Goal: Transaction & Acquisition: Book appointment/travel/reservation

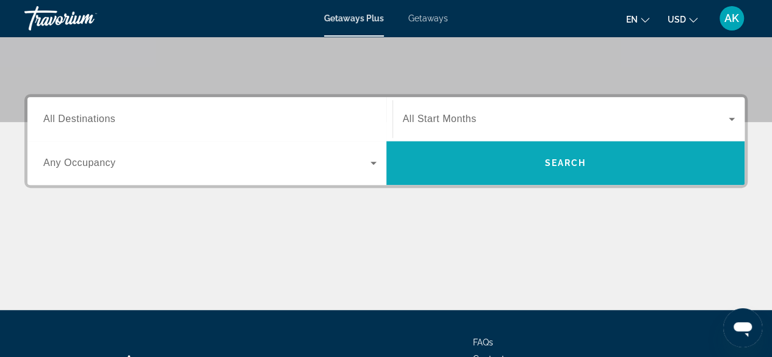
scroll to position [305, 0]
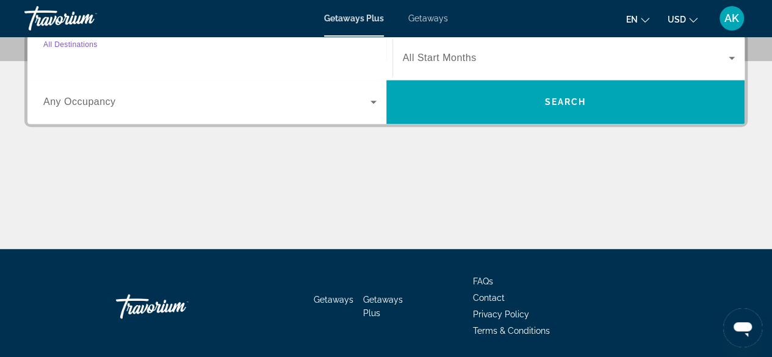
click at [227, 57] on input "Destination All Destinations" at bounding box center [209, 58] width 333 height 15
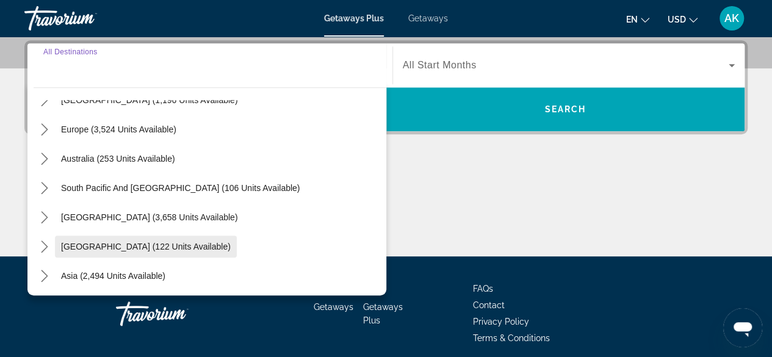
scroll to position [122, 0]
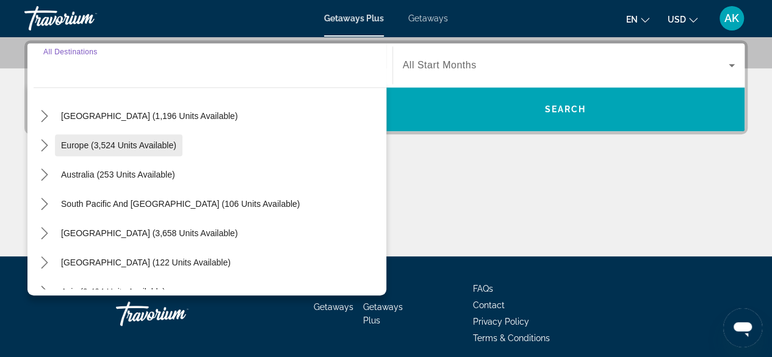
click at [80, 144] on span "Europe (3,524 units available)" at bounding box center [118, 145] width 115 height 10
type input "**********"
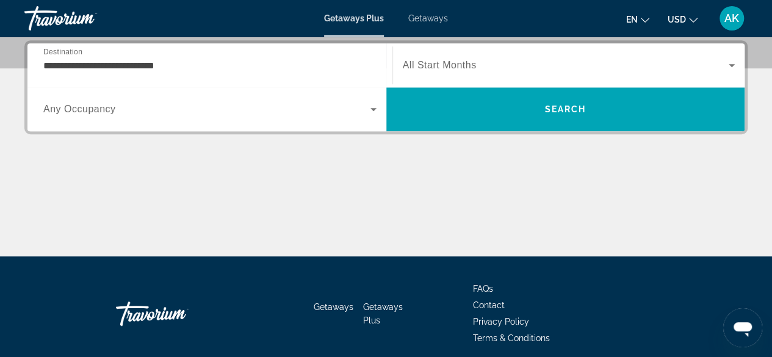
click at [425, 60] on span "All Start Months" at bounding box center [440, 65] width 74 height 10
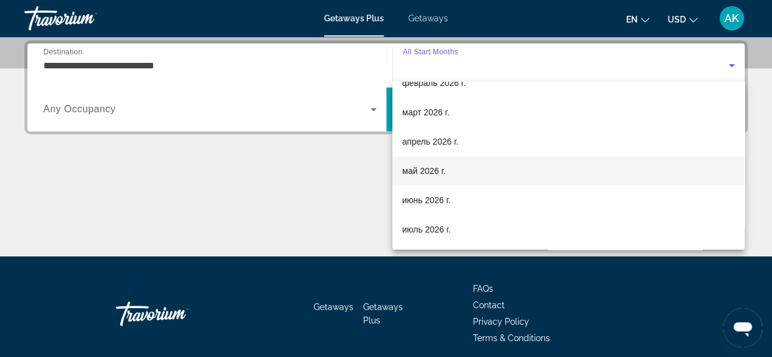
scroll to position [183, 0]
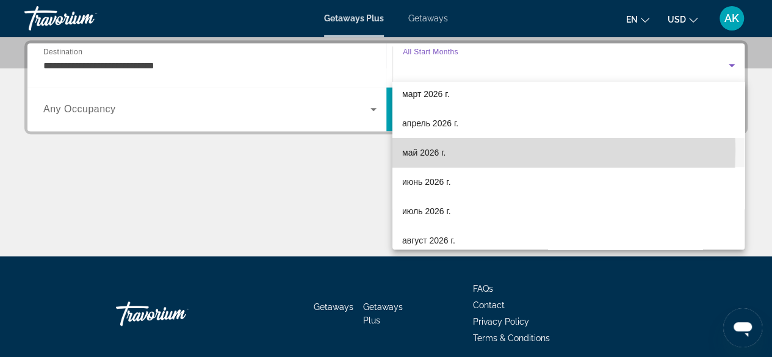
click at [412, 151] on span "май 2026 г." at bounding box center [423, 152] width 43 height 15
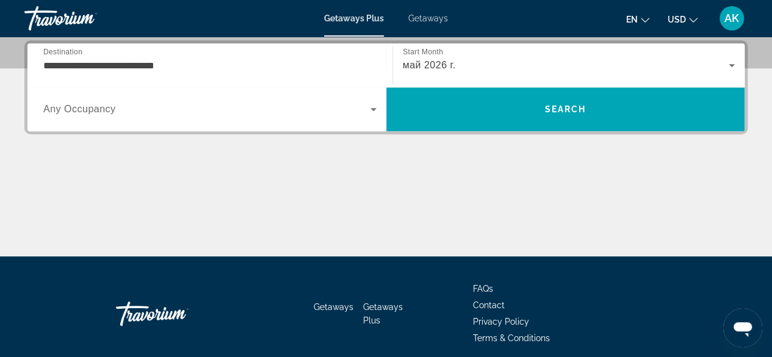
click at [102, 104] on span "Any Occupancy" at bounding box center [79, 109] width 73 height 10
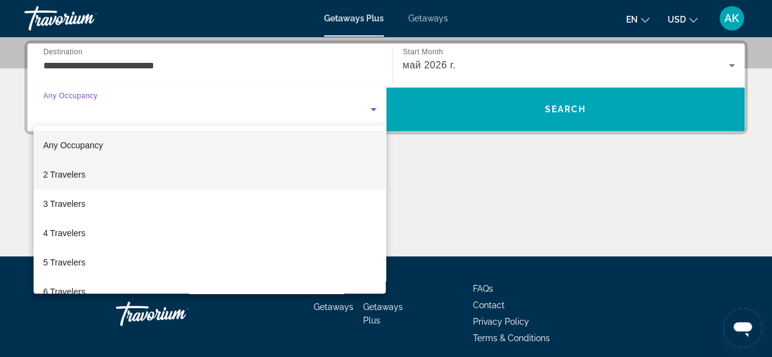
click at [78, 173] on span "2 Travelers" at bounding box center [64, 174] width 42 height 15
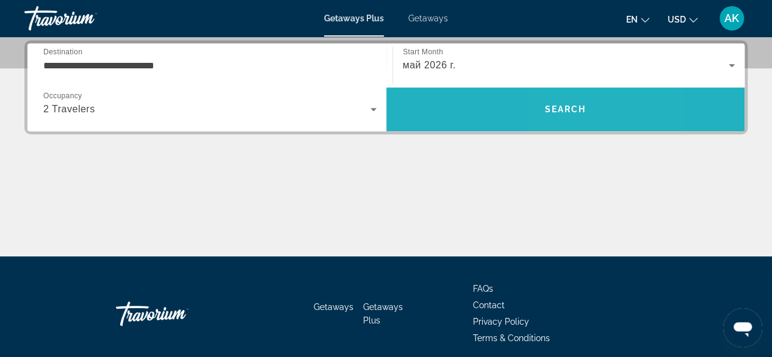
click at [560, 118] on span "Search" at bounding box center [565, 109] width 359 height 29
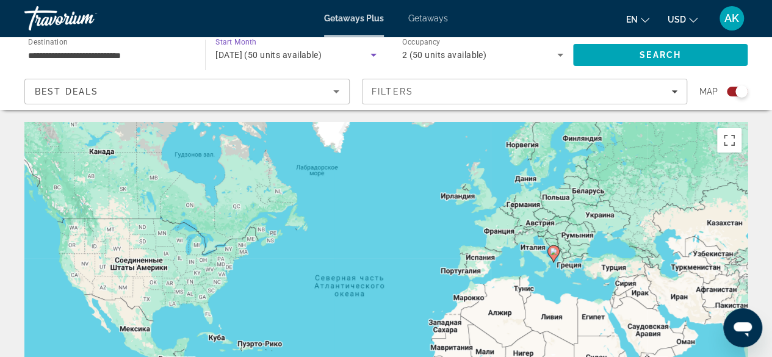
click at [279, 51] on span "[DATE] (50 units available)" at bounding box center [268, 55] width 106 height 10
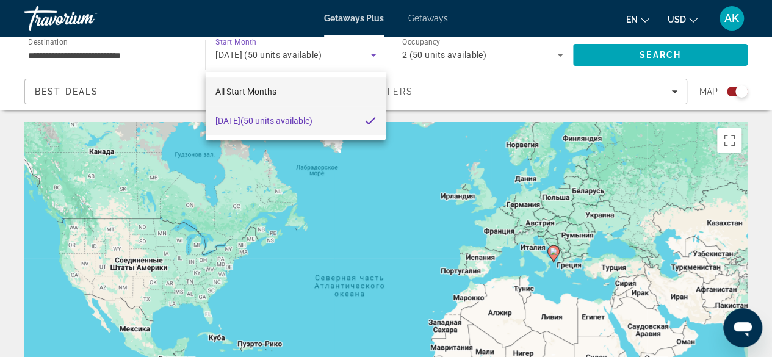
click at [273, 94] on span "All Start Months" at bounding box center [245, 92] width 61 height 10
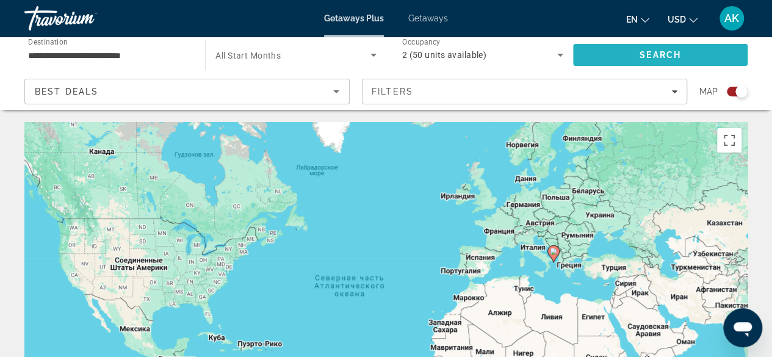
click at [611, 48] on span "Search" at bounding box center [660, 54] width 174 height 29
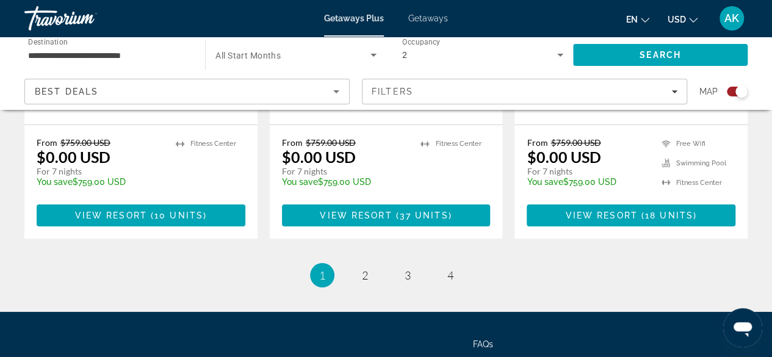
scroll to position [2168, 0]
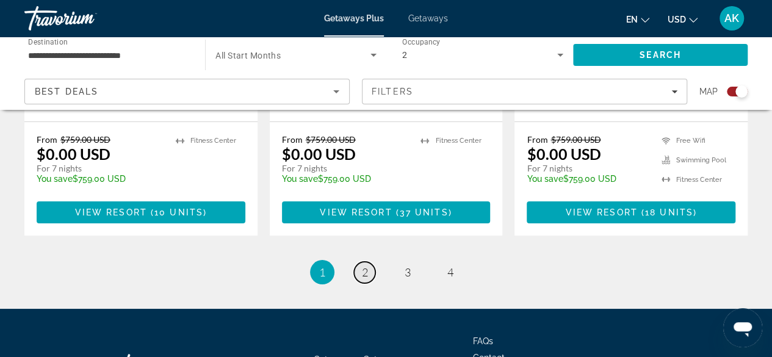
click at [354, 262] on link "page 2" at bounding box center [364, 272] width 21 height 21
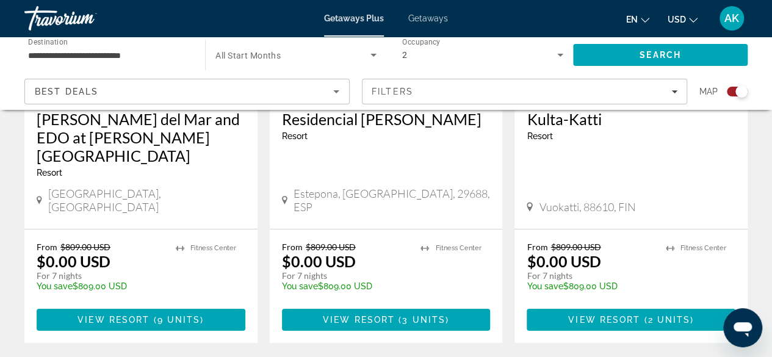
scroll to position [2074, 0]
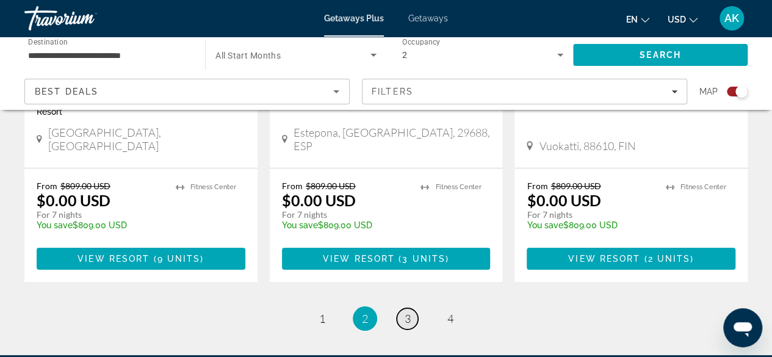
click at [412, 308] on link "page 3" at bounding box center [406, 318] width 21 height 21
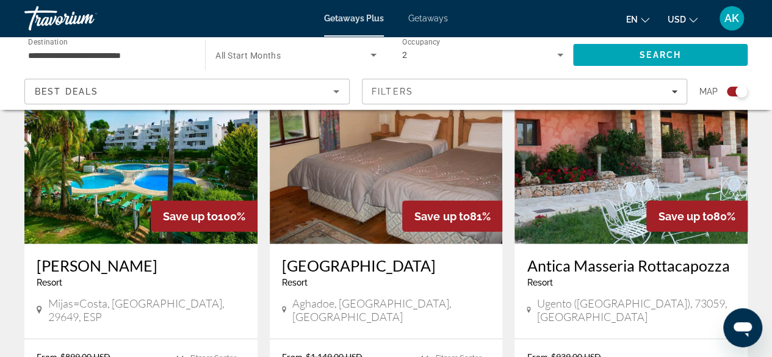
scroll to position [1464, 0]
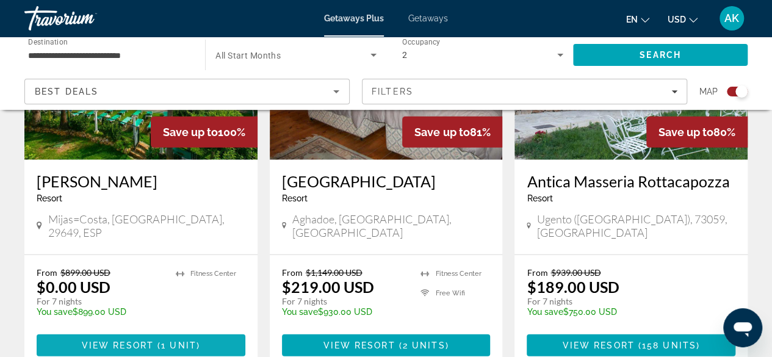
click at [110, 340] on span "View Resort" at bounding box center [118, 345] width 72 height 10
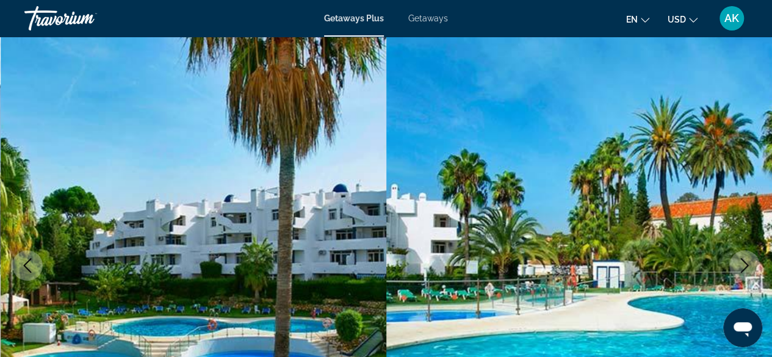
scroll to position [122, 0]
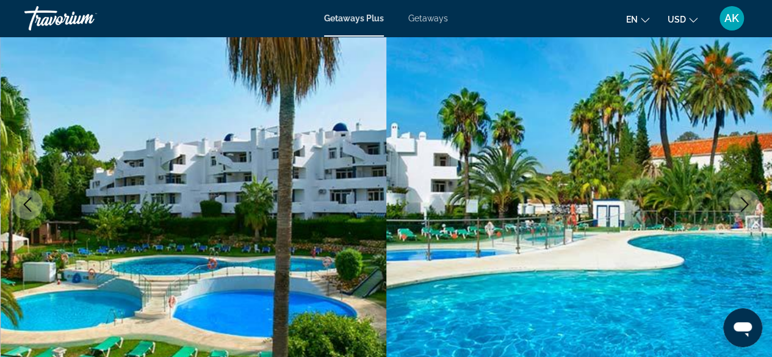
click at [743, 203] on icon "Next image" at bounding box center [744, 204] width 15 height 15
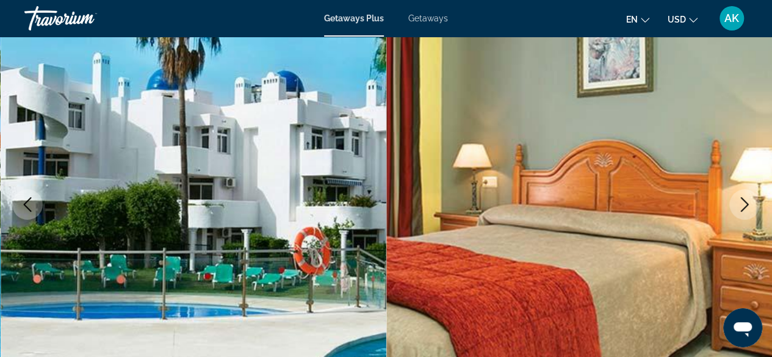
click at [740, 204] on icon "Next image" at bounding box center [744, 204] width 15 height 15
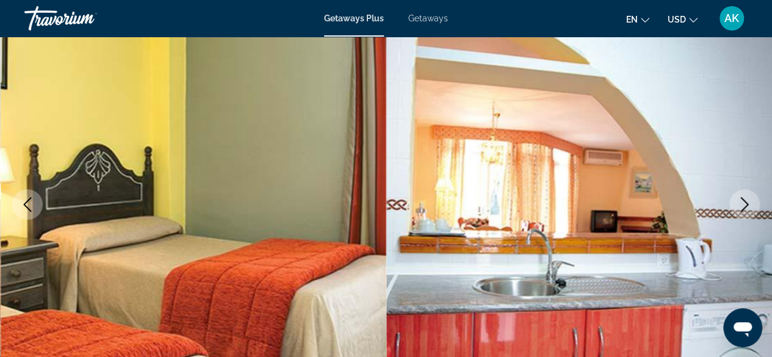
click at [740, 204] on icon "Next image" at bounding box center [744, 204] width 15 height 15
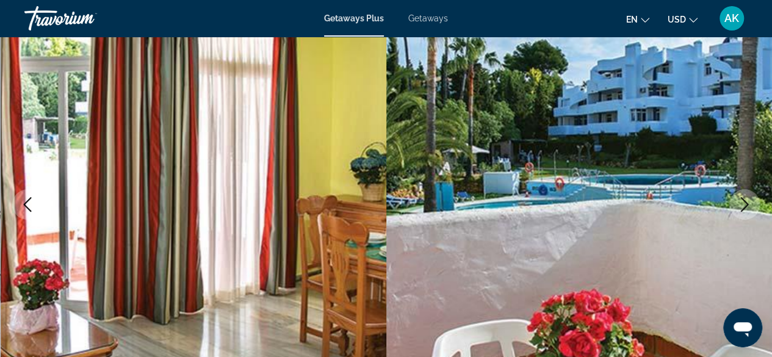
click at [740, 204] on icon "Next image" at bounding box center [744, 204] width 15 height 15
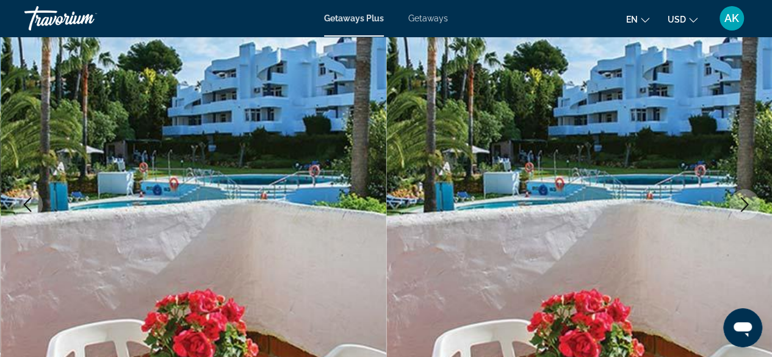
click at [740, 204] on icon "Next image" at bounding box center [744, 204] width 15 height 15
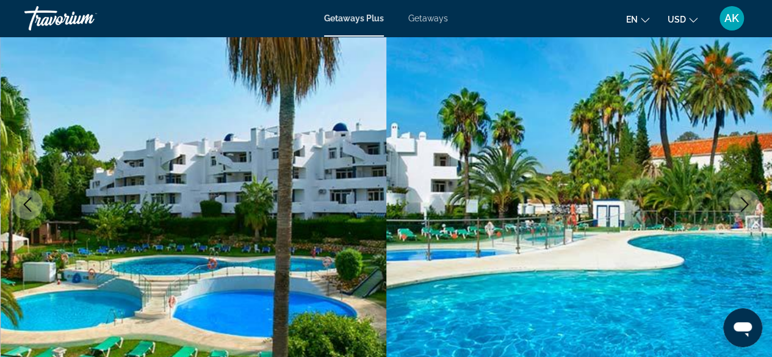
click at [740, 204] on icon "Next image" at bounding box center [744, 204] width 15 height 15
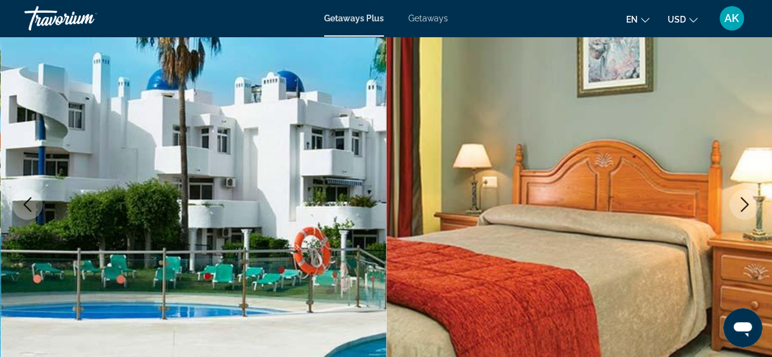
click at [740, 204] on icon "Next image" at bounding box center [744, 204] width 15 height 15
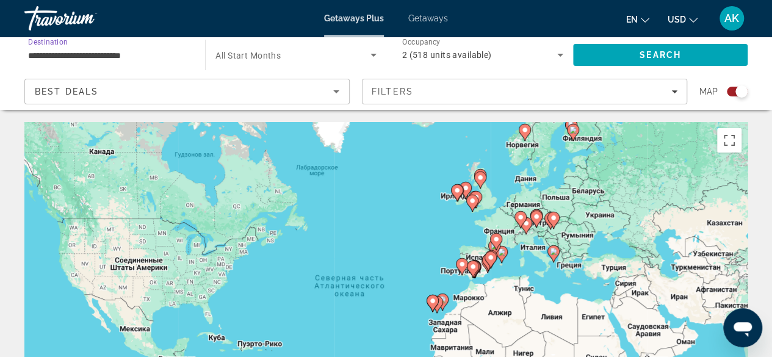
click at [134, 55] on input "**********" at bounding box center [108, 55] width 161 height 15
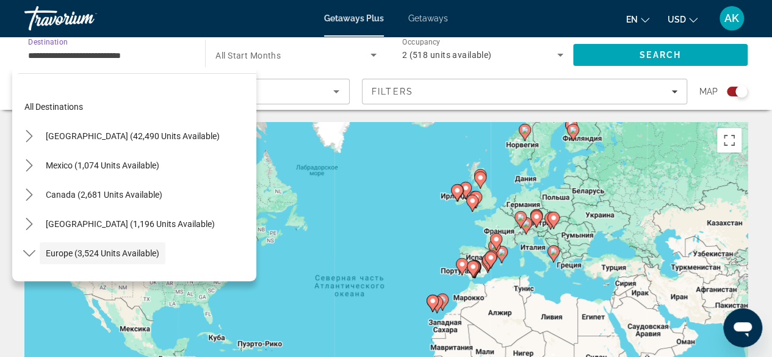
click at [156, 54] on input "**********" at bounding box center [108, 55] width 161 height 15
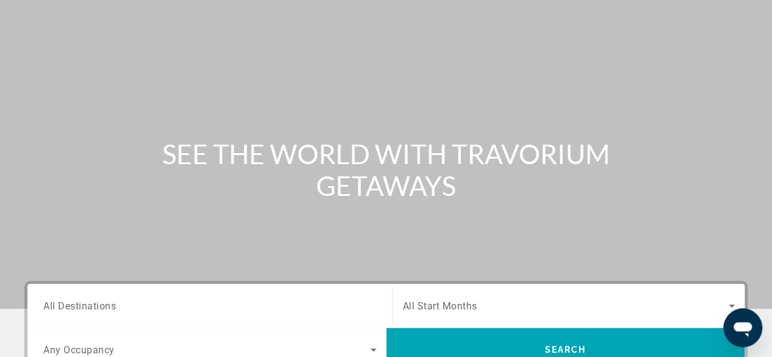
scroll to position [122, 0]
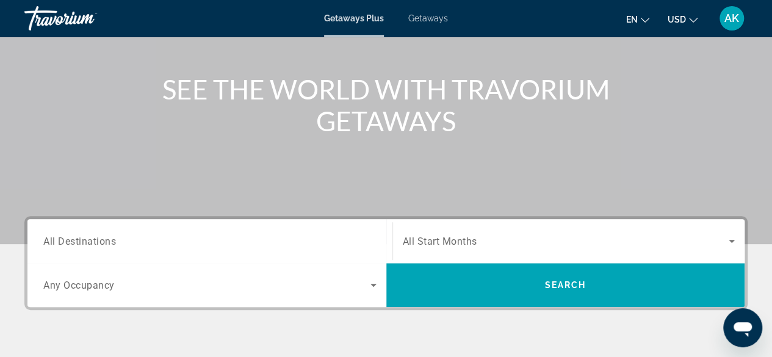
click at [193, 230] on div "Search widget" at bounding box center [209, 241] width 333 height 35
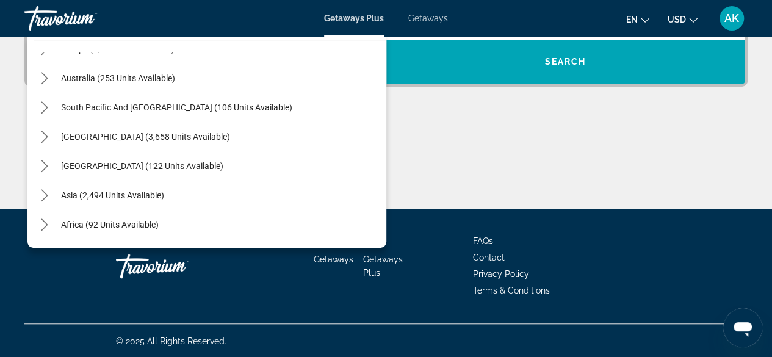
scroll to position [195, 0]
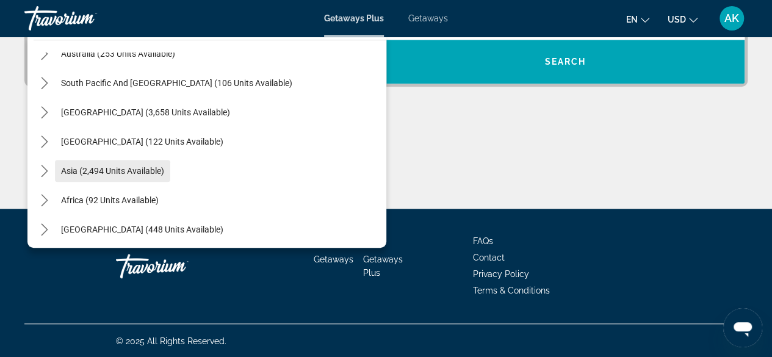
click at [77, 166] on span "Asia (2,494 units available)" at bounding box center [112, 171] width 103 height 10
type input "**********"
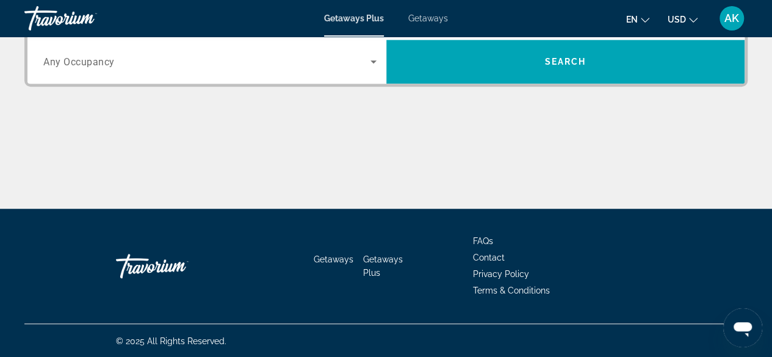
scroll to position [298, 0]
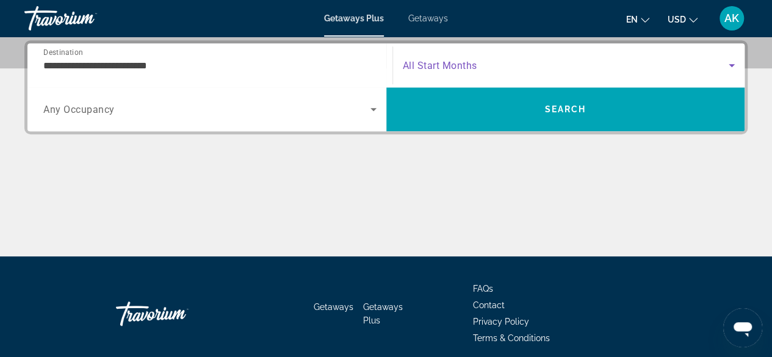
click at [458, 58] on span "Search widget" at bounding box center [566, 65] width 326 height 15
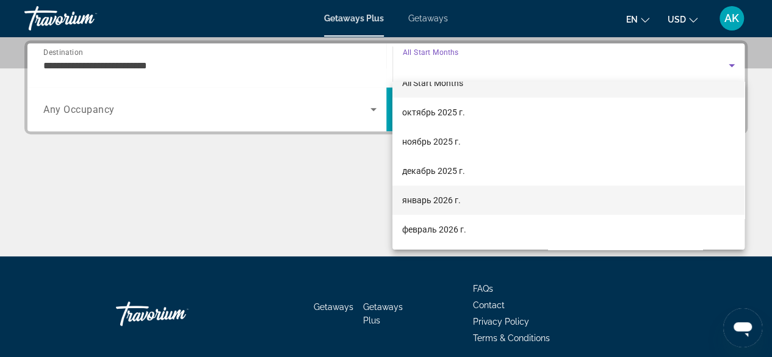
scroll to position [0, 0]
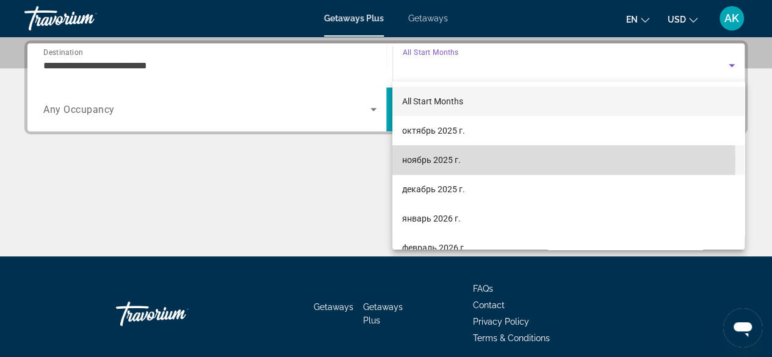
click at [451, 160] on span "ноябрь 2025 г." at bounding box center [431, 159] width 59 height 15
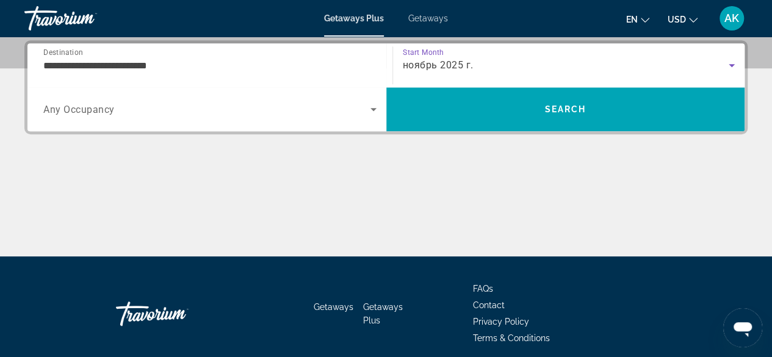
click at [104, 114] on span "Search widget" at bounding box center [206, 109] width 327 height 15
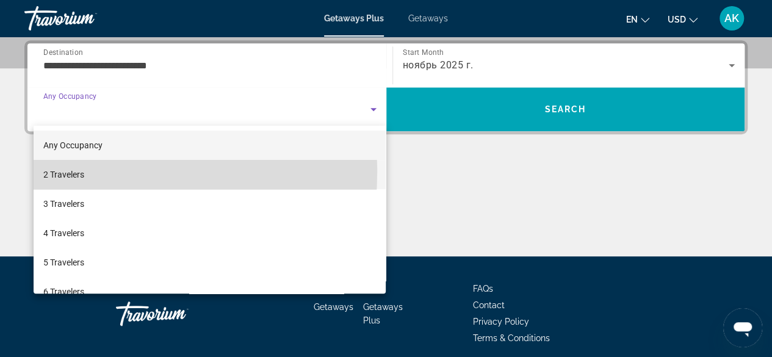
click at [63, 171] on span "2 Travelers" at bounding box center [63, 174] width 41 height 15
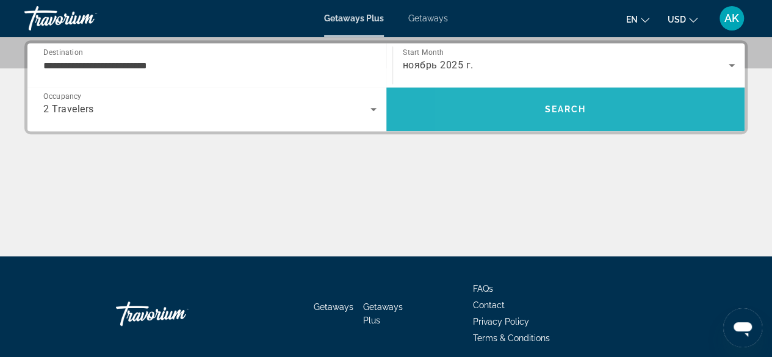
click at [512, 117] on span "Search" at bounding box center [565, 109] width 359 height 29
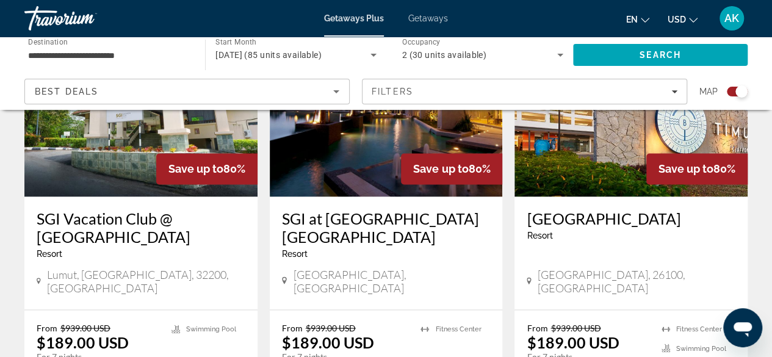
scroll to position [854, 0]
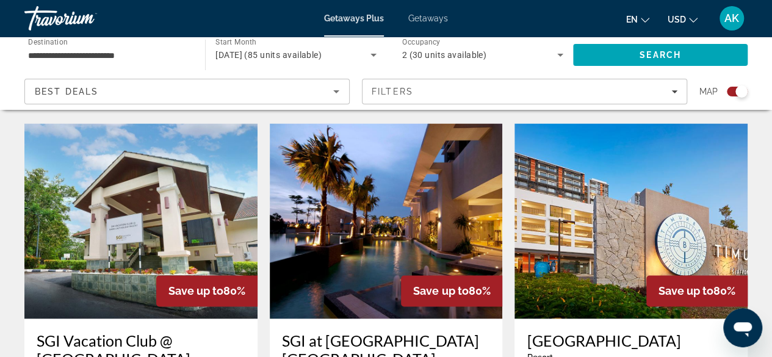
click at [441, 207] on img "Main content" at bounding box center [386, 220] width 233 height 195
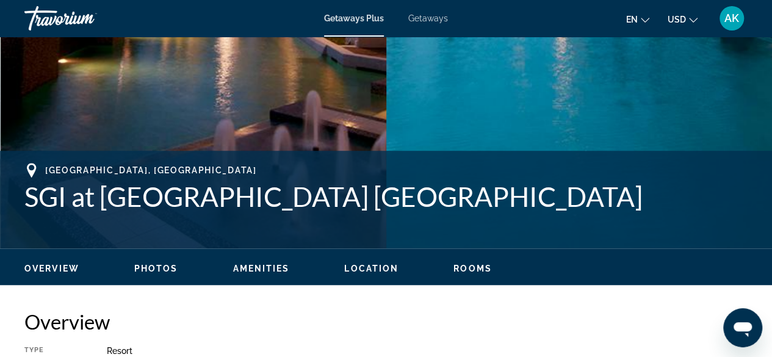
scroll to position [366, 0]
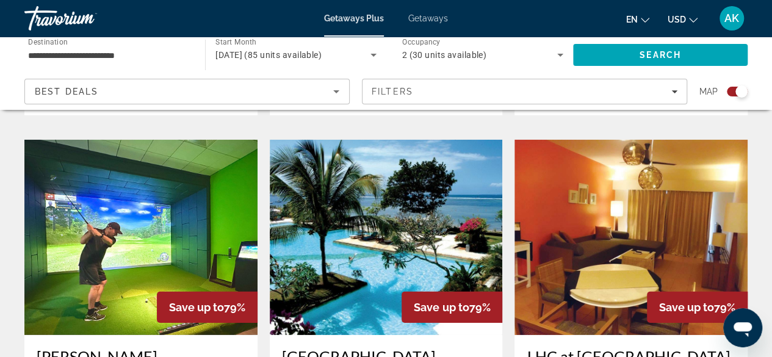
scroll to position [1708, 0]
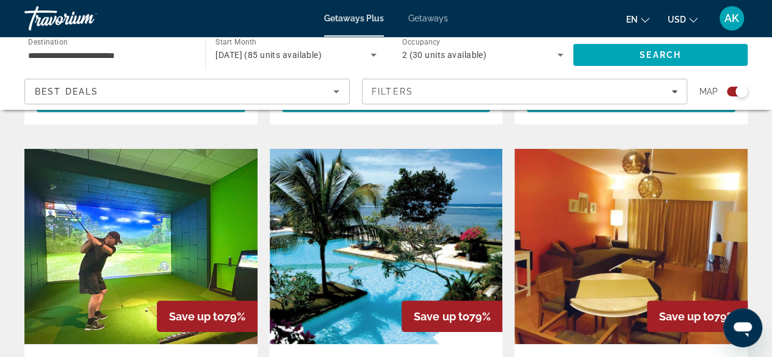
click at [353, 232] on img "Main content" at bounding box center [386, 246] width 233 height 195
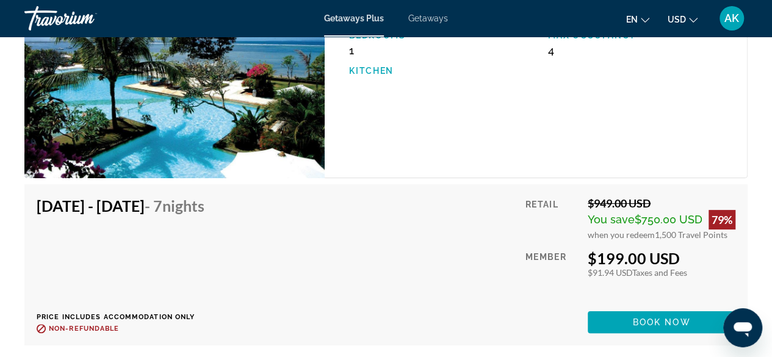
scroll to position [2318, 0]
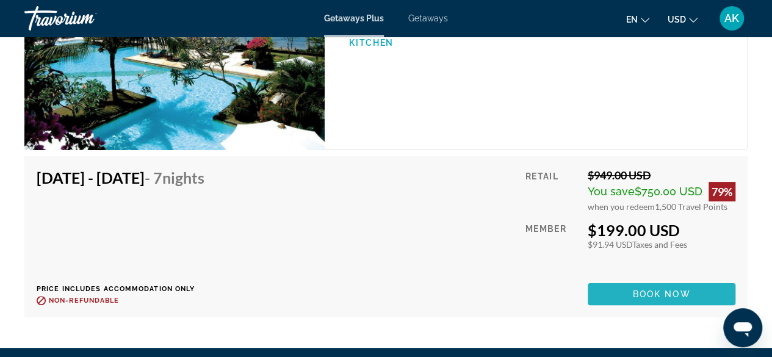
click at [642, 289] on span "Book now" at bounding box center [662, 294] width 58 height 10
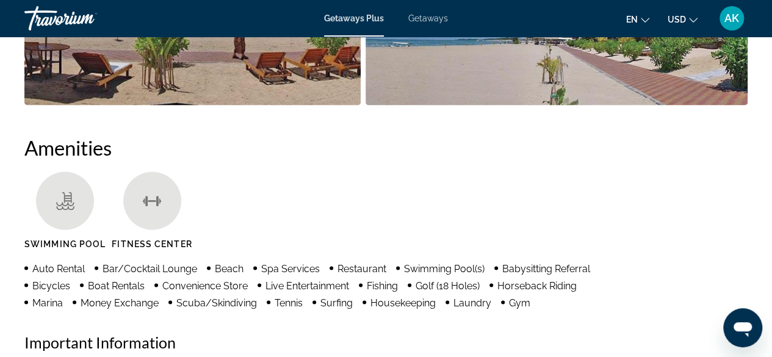
scroll to position [1220, 0]
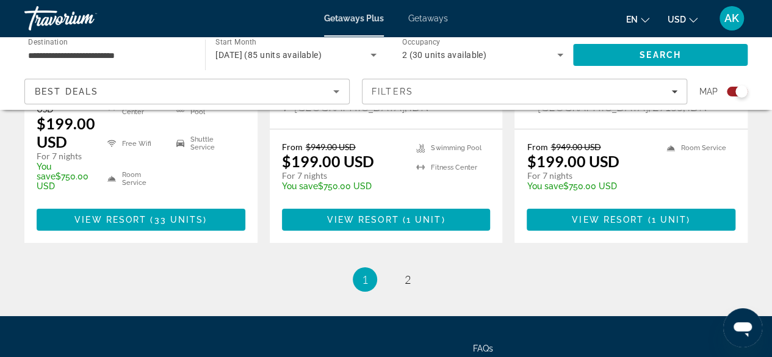
scroll to position [2074, 0]
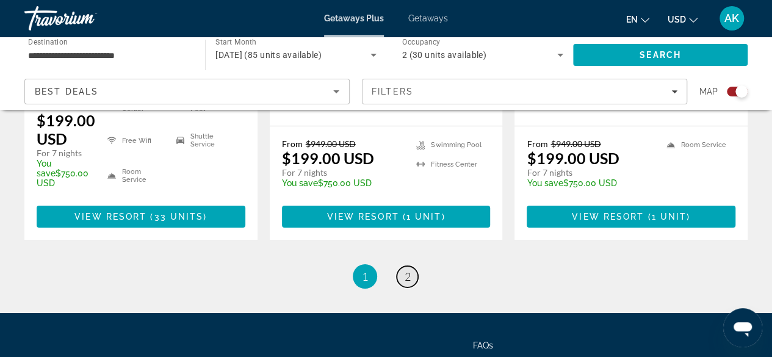
click at [417, 266] on link "page 2" at bounding box center [406, 276] width 21 height 21
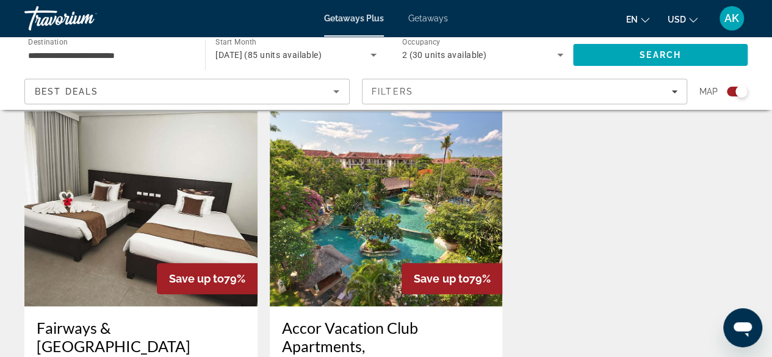
scroll to position [427, 0]
